Goal: Task Accomplishment & Management: Use online tool/utility

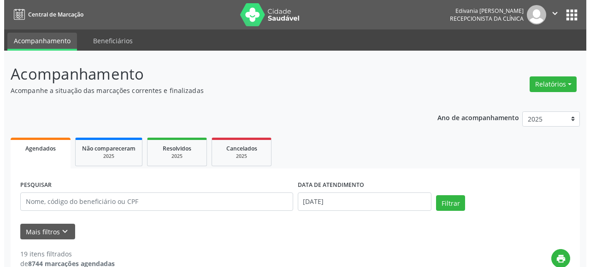
scroll to position [46, 0]
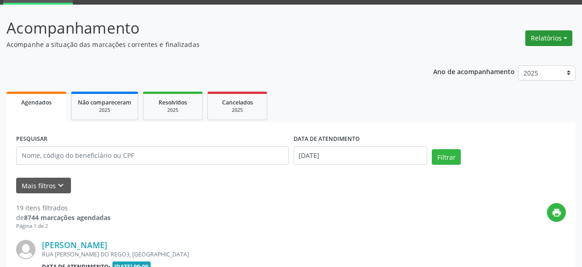
click at [565, 39] on button "Relatórios" at bounding box center [548, 38] width 47 height 16
click at [542, 59] on link "Agendamentos" at bounding box center [522, 58] width 99 height 13
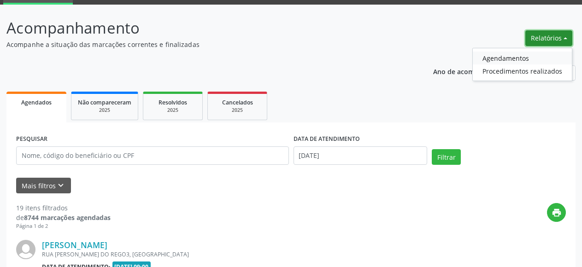
select select "7"
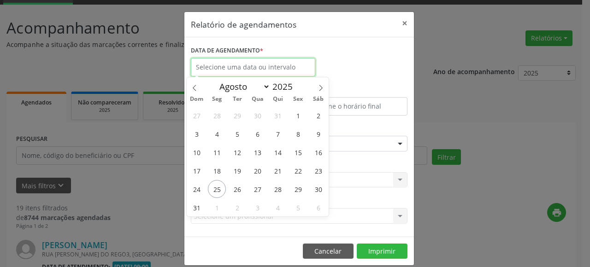
click at [232, 65] on input "text" at bounding box center [253, 67] width 124 height 18
click at [215, 184] on span "25" at bounding box center [217, 189] width 18 height 18
type input "[DATE]"
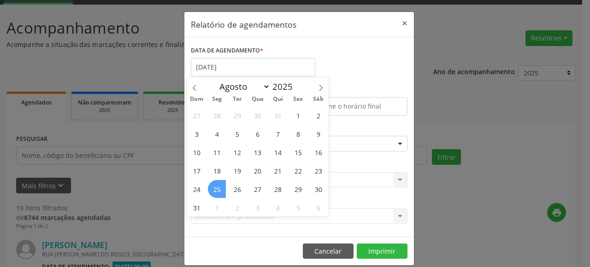
click at [219, 189] on span "25" at bounding box center [217, 189] width 18 height 18
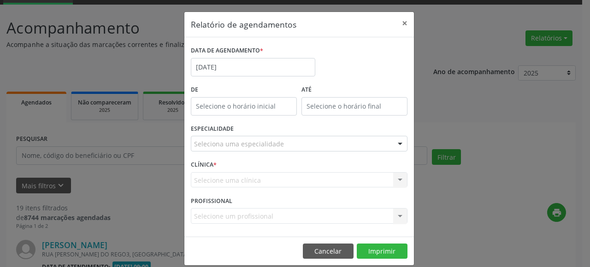
type input "12:00"
click at [255, 101] on input "12:00" at bounding box center [244, 106] width 106 height 18
click at [349, 146] on div "Seleciona uma especialidade" at bounding box center [299, 144] width 217 height 16
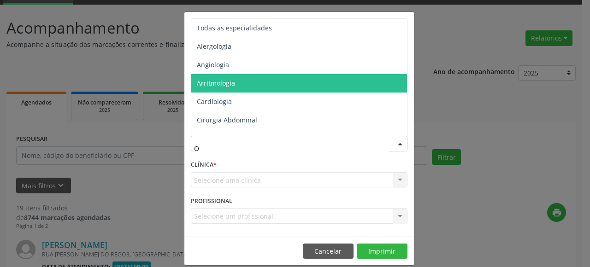
type input "OF"
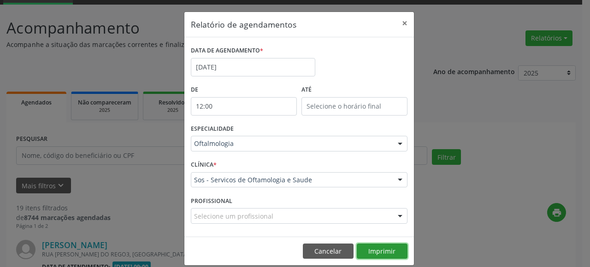
click at [363, 250] on button "Imprimir" at bounding box center [382, 252] width 51 height 16
